Goal: Task Accomplishment & Management: Use online tool/utility

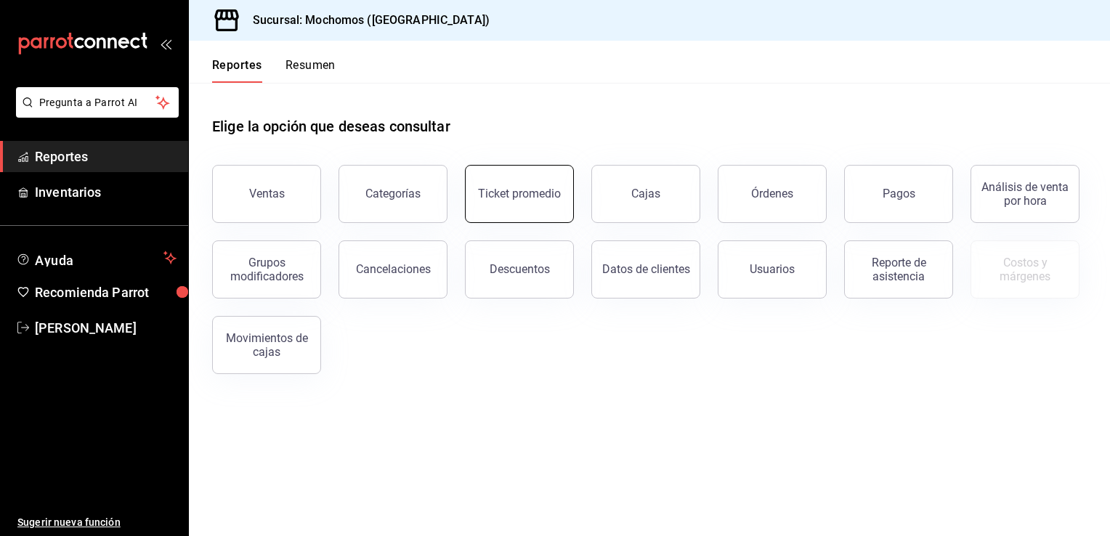
click at [516, 200] on button "Ticket promedio" at bounding box center [519, 194] width 109 height 58
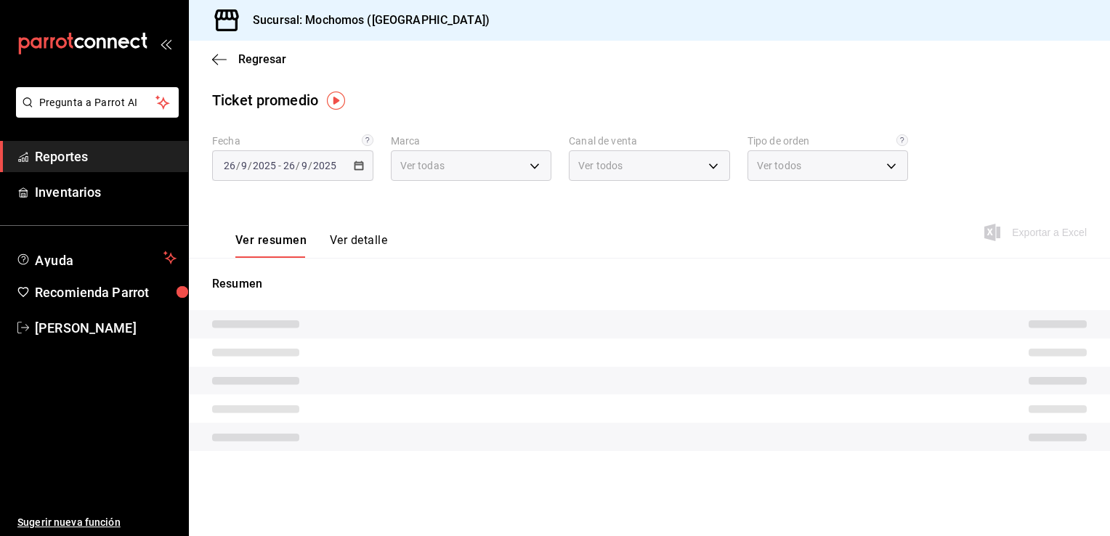
type input "81a909d9-58c5-46d1-b07d-4106a63ec642"
type input "PARROT,UBER_EATS,RAPPI,DIDI_FOOD,ONLINE"
type input "4757a820-eeb2-41c4-a2a2-ff7184acdd23,e3c18427-67e3-456a-aa48-e63191ec6ccf,aa1fd…"
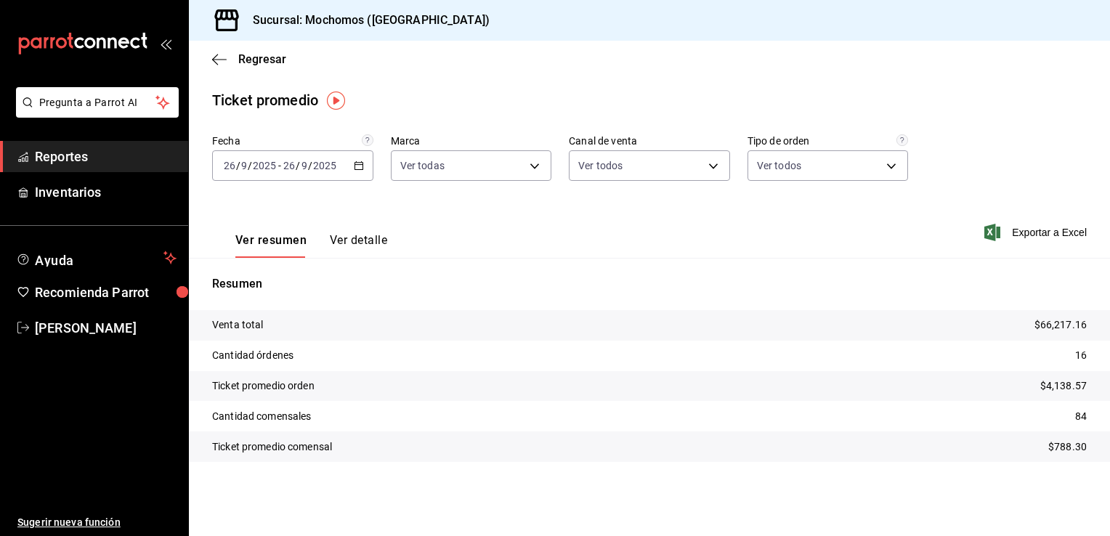
click at [359, 164] on \(Stroke\) "button" at bounding box center [358, 164] width 8 height 1
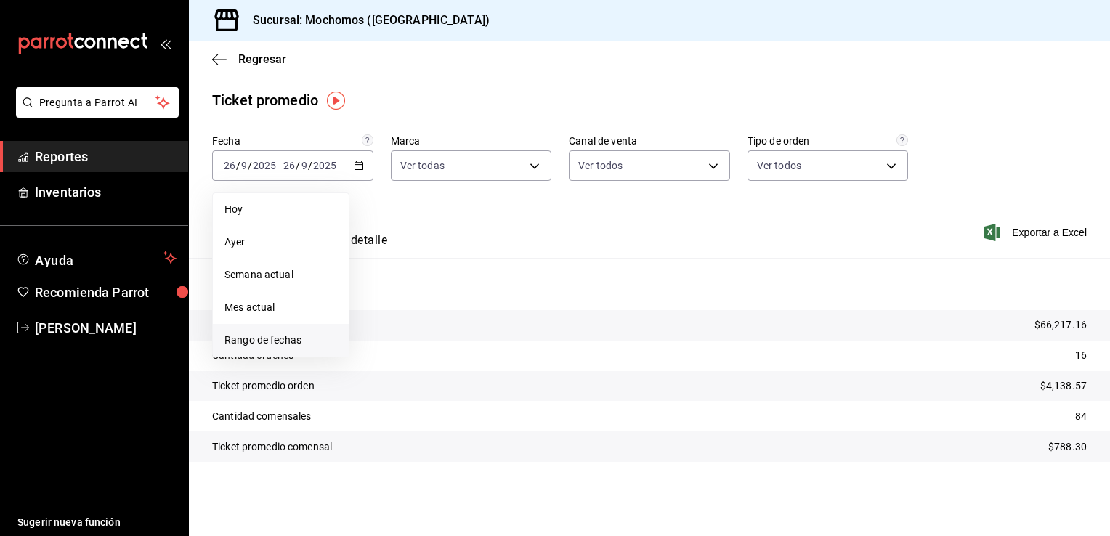
click at [240, 343] on span "Rango de fechas" at bounding box center [280, 340] width 113 height 15
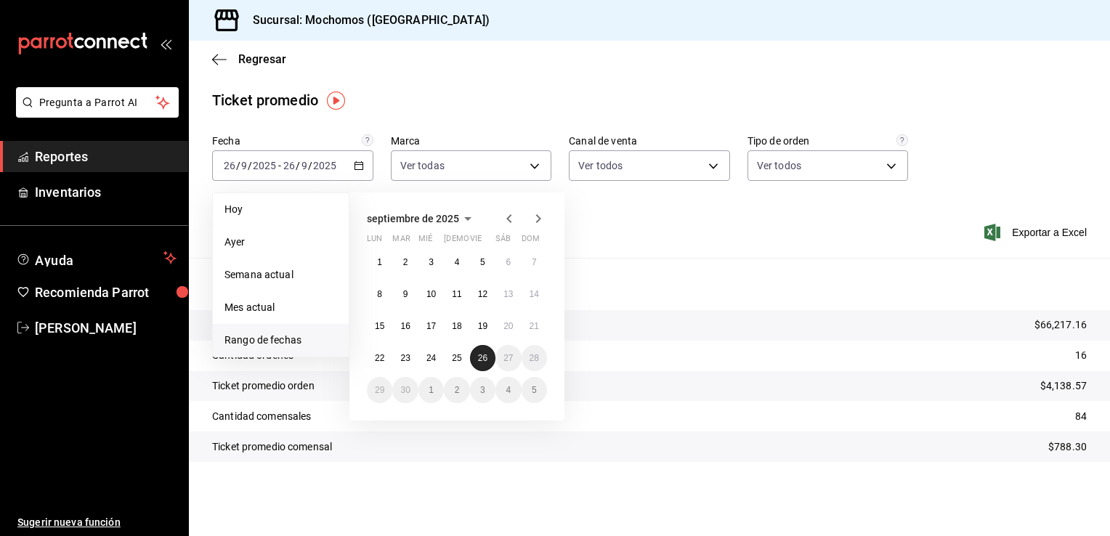
click at [476, 354] on button "26" at bounding box center [482, 358] width 25 height 26
click at [482, 353] on abbr "26" at bounding box center [482, 358] width 9 height 10
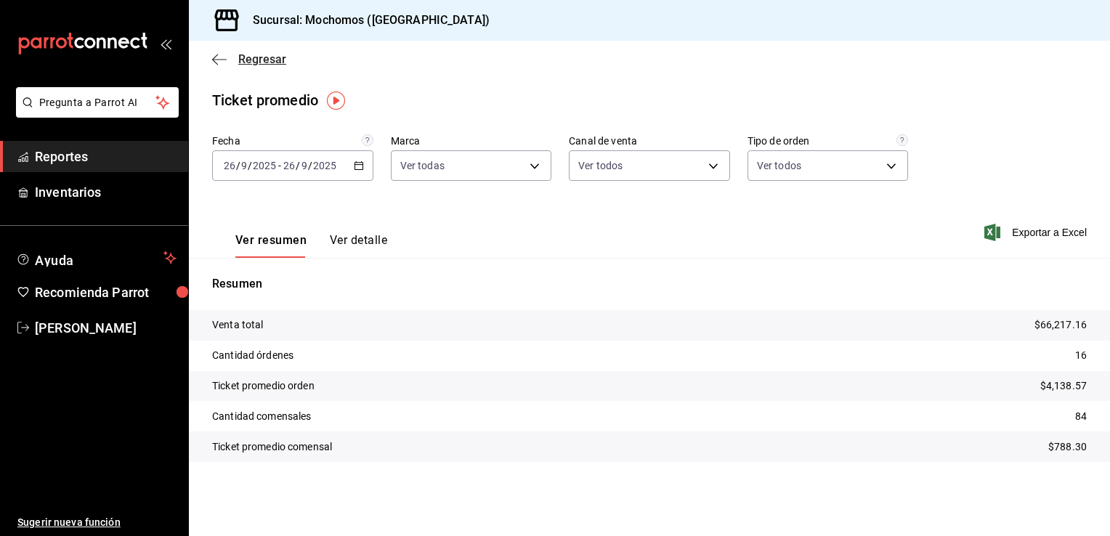
click at [246, 58] on span "Regresar" at bounding box center [262, 59] width 48 height 14
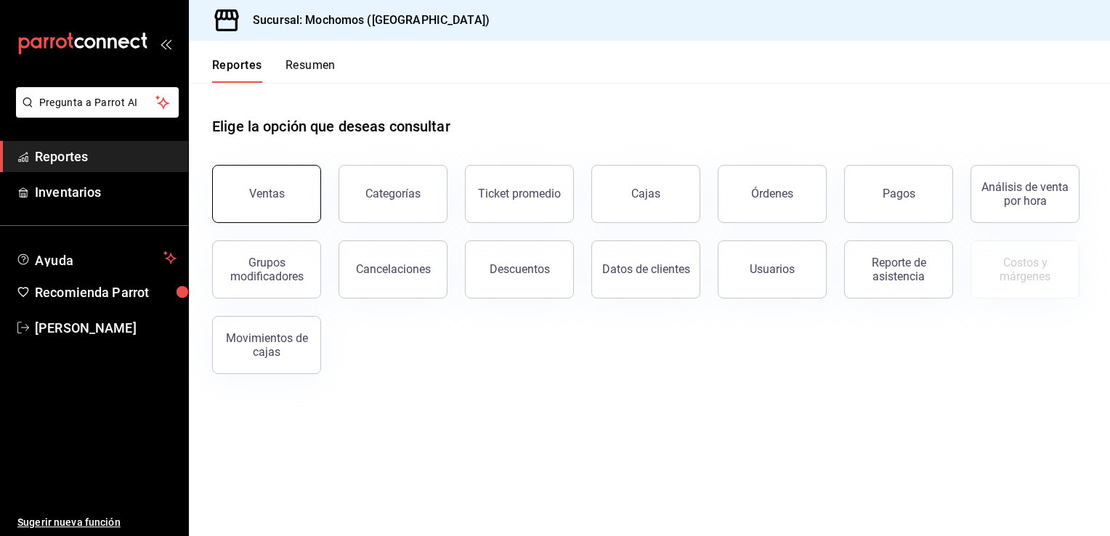
click at [273, 179] on button "Ventas" at bounding box center [266, 194] width 109 height 58
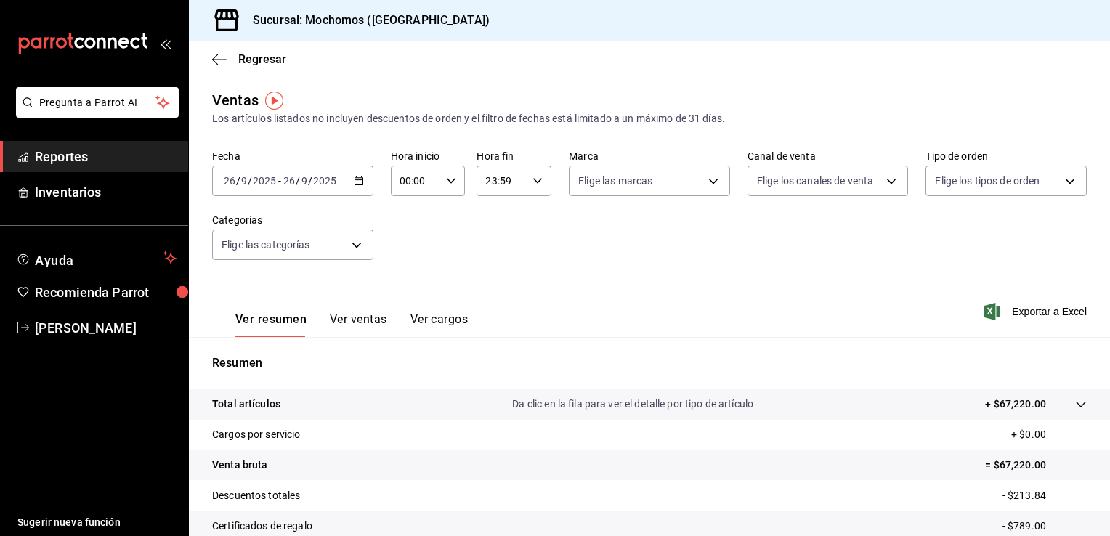
click at [354, 182] on icon "button" at bounding box center [359, 181] width 10 height 10
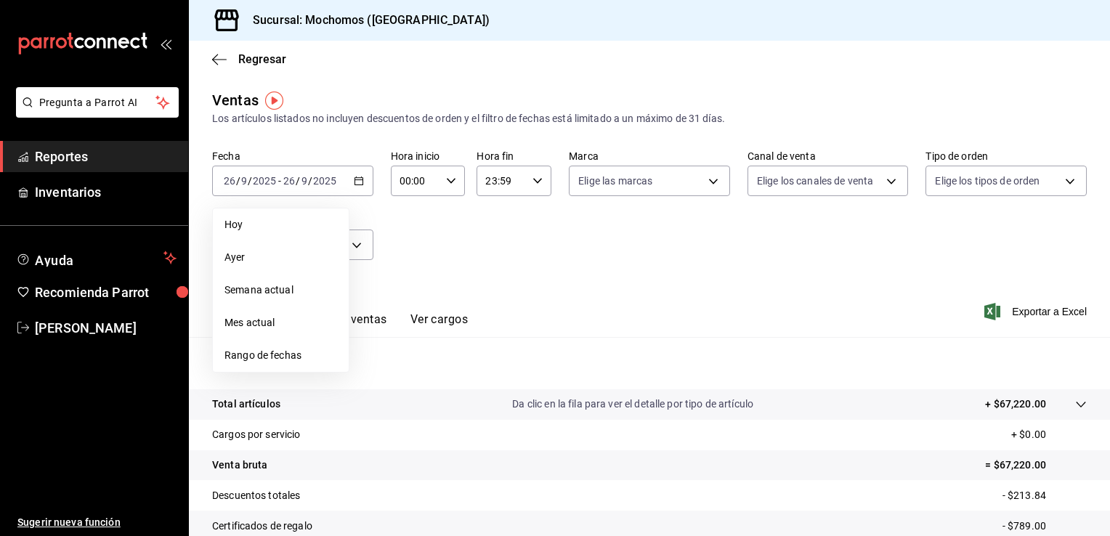
click at [259, 354] on span "Rango de fechas" at bounding box center [280, 355] width 113 height 15
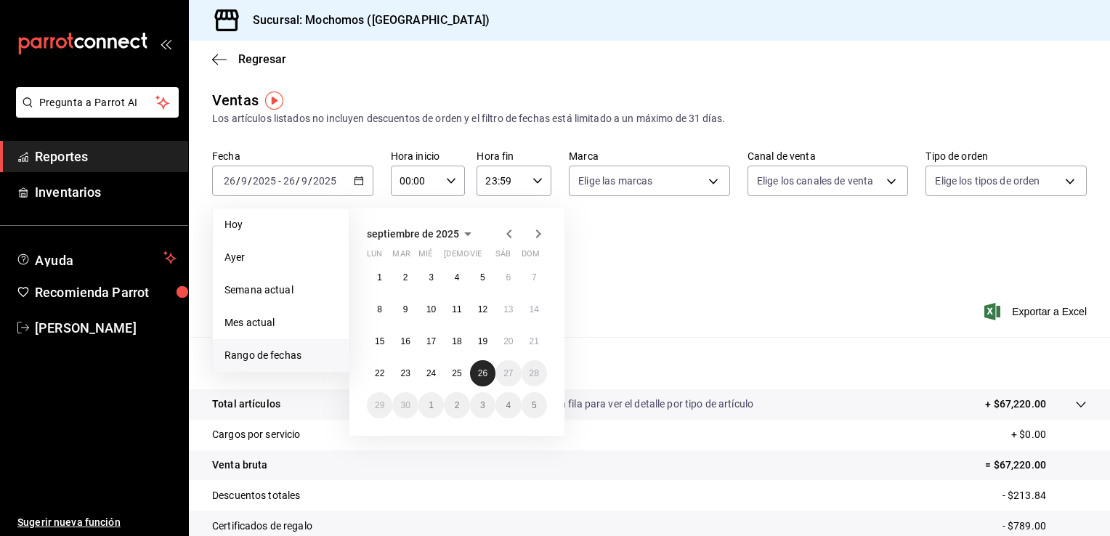
click at [489, 376] on button "26" at bounding box center [482, 373] width 25 height 26
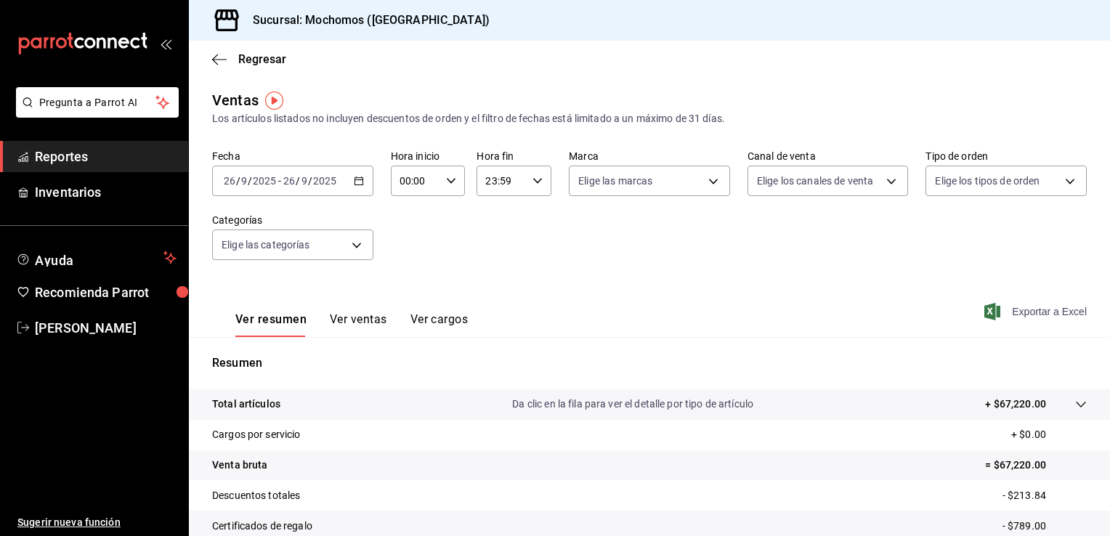
click at [1035, 308] on span "Exportar a Excel" at bounding box center [1036, 311] width 99 height 17
click at [243, 57] on span "Regresar" at bounding box center [262, 59] width 48 height 14
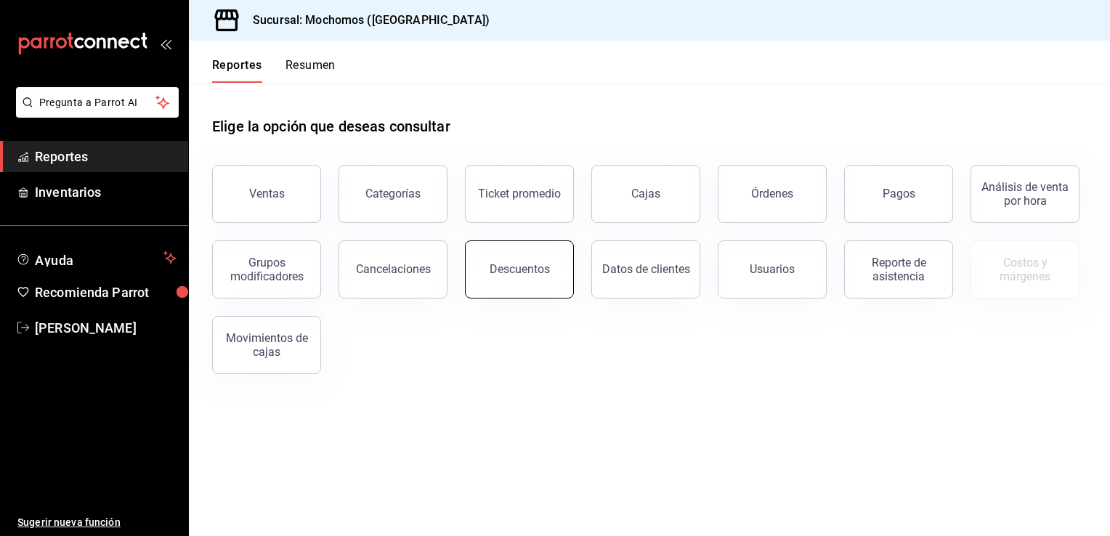
click at [511, 280] on button "Descuentos" at bounding box center [519, 269] width 109 height 58
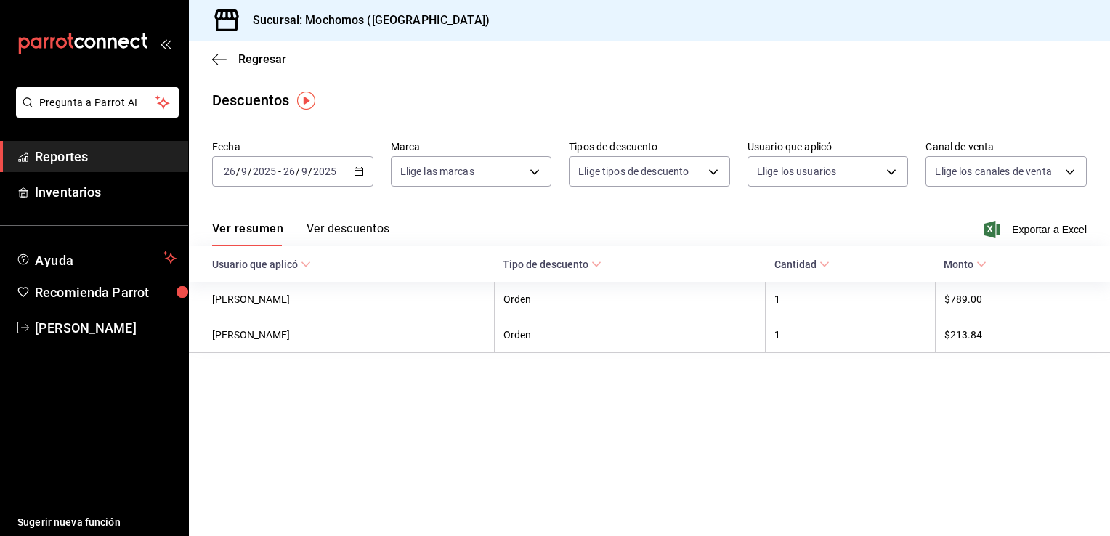
click at [360, 171] on icon "button" at bounding box center [359, 171] width 10 height 10
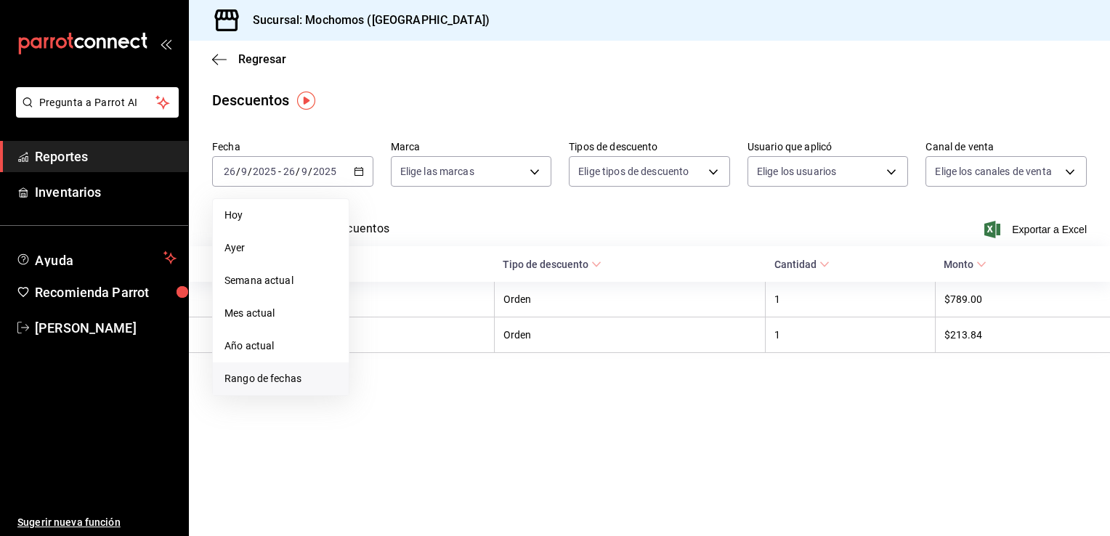
click at [273, 375] on span "Rango de fechas" at bounding box center [280, 378] width 113 height 15
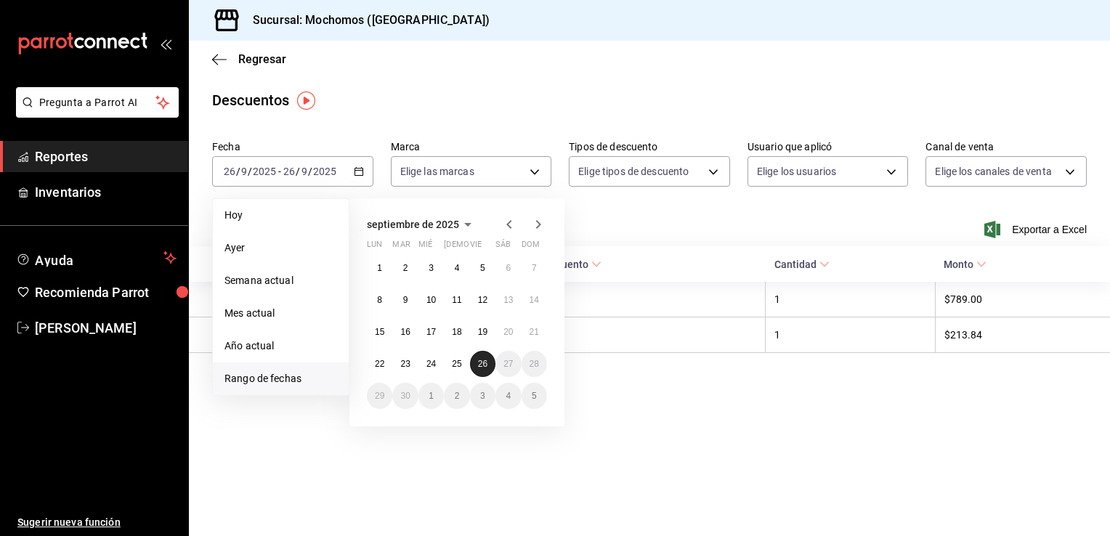
click at [488, 359] on button "26" at bounding box center [482, 364] width 25 height 26
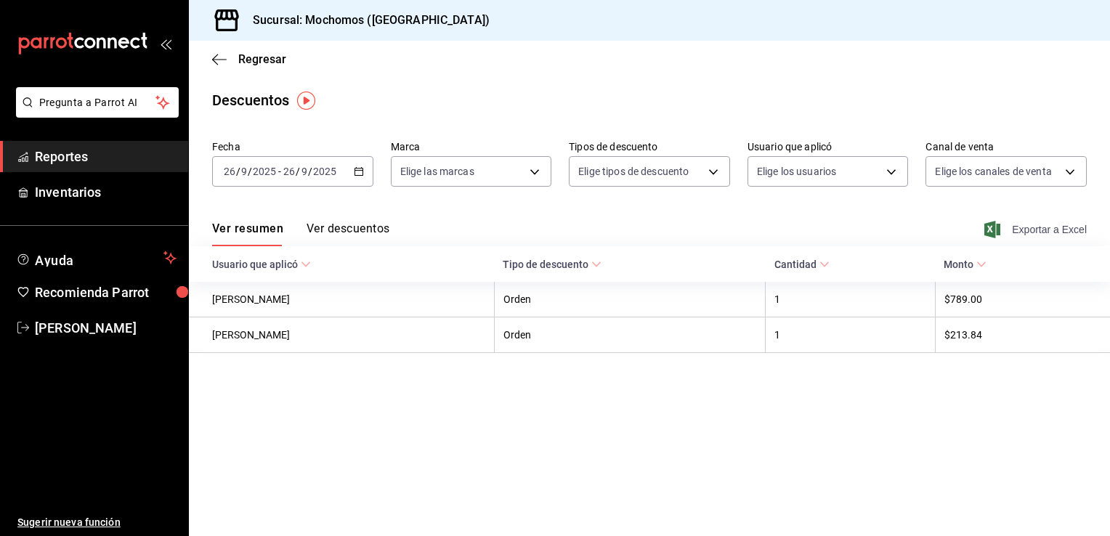
click at [1035, 225] on span "Exportar a Excel" at bounding box center [1036, 229] width 99 height 17
